Goal: Task Accomplishment & Management: Manage account settings

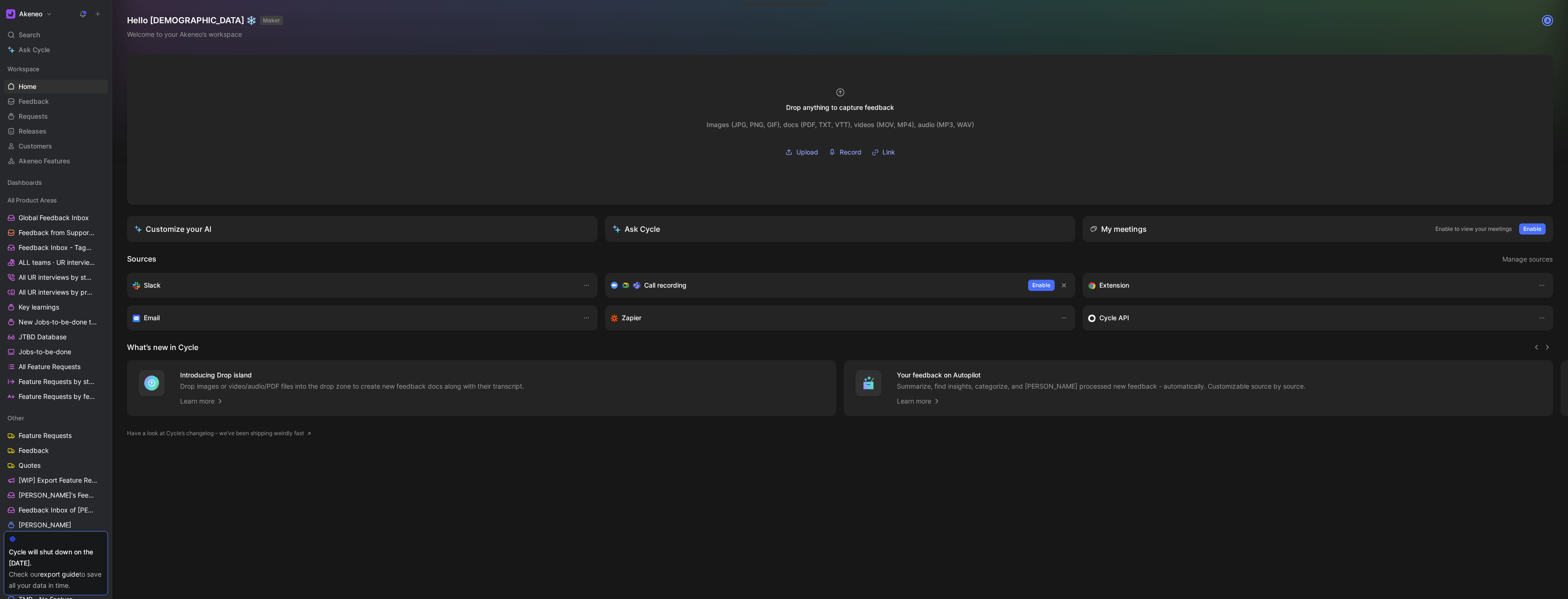
click at [35, 17] on h1 "Akeneo" at bounding box center [30, 14] width 23 height 9
click at [40, 96] on div "Workspace settings G then S" at bounding box center [63, 96] width 114 height 15
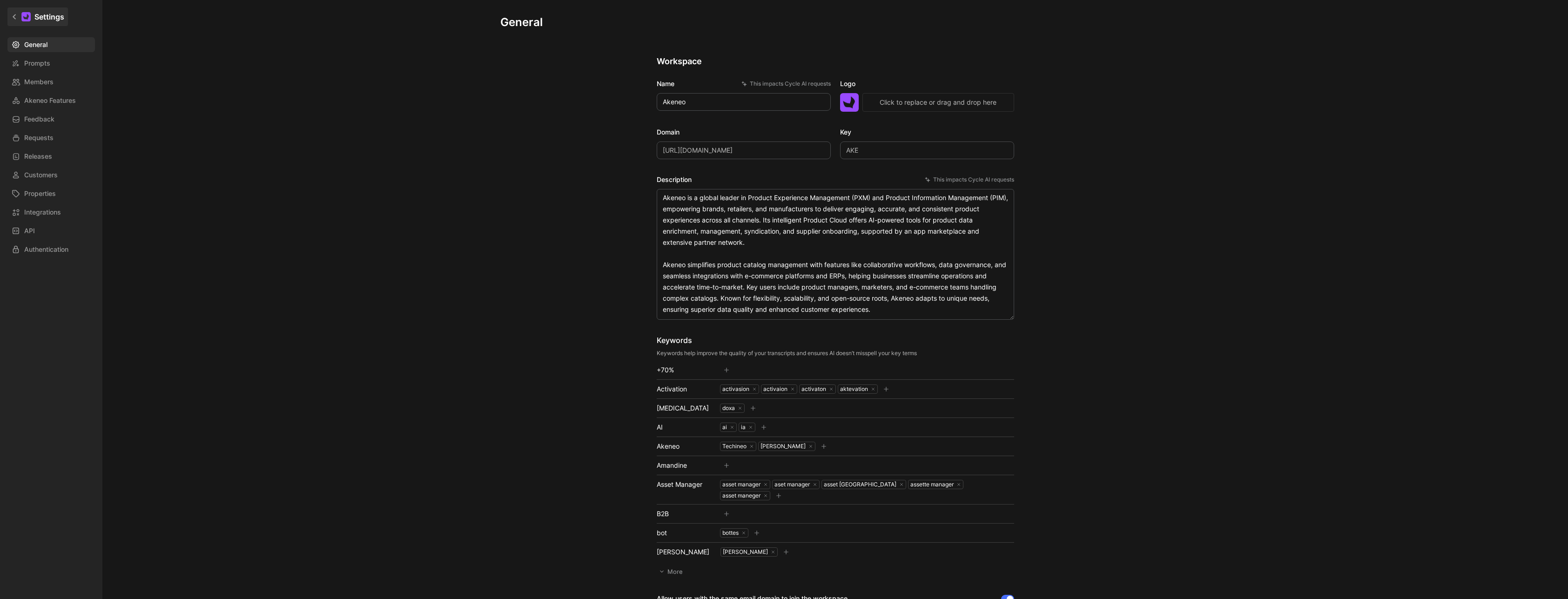
click at [16, 14] on icon at bounding box center [14, 16] width 7 height 7
